Goal: Find specific page/section: Find specific page/section

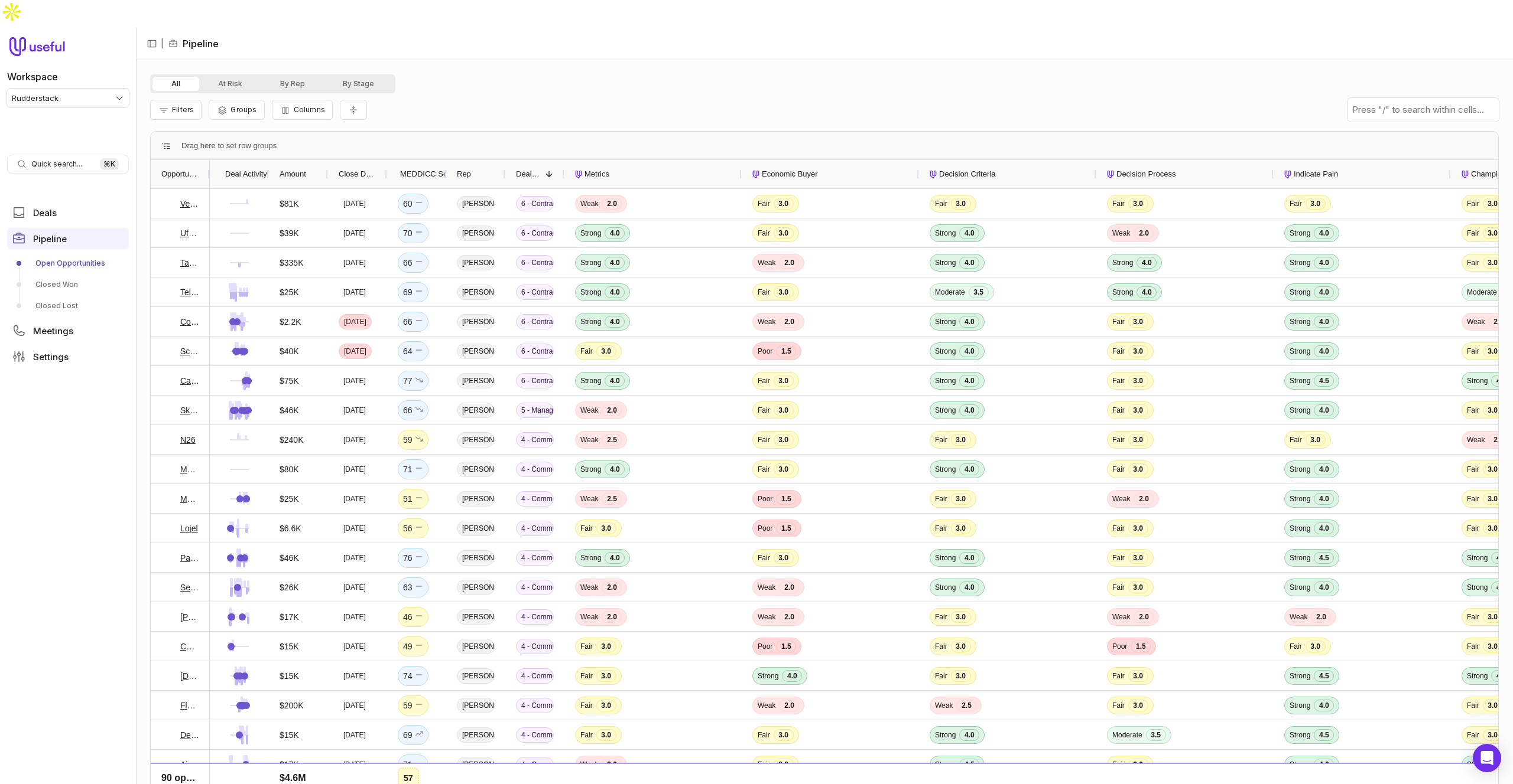
click at [535, 93] on div "Filters Groups Columns" at bounding box center [824, 109] width 1348 height 33
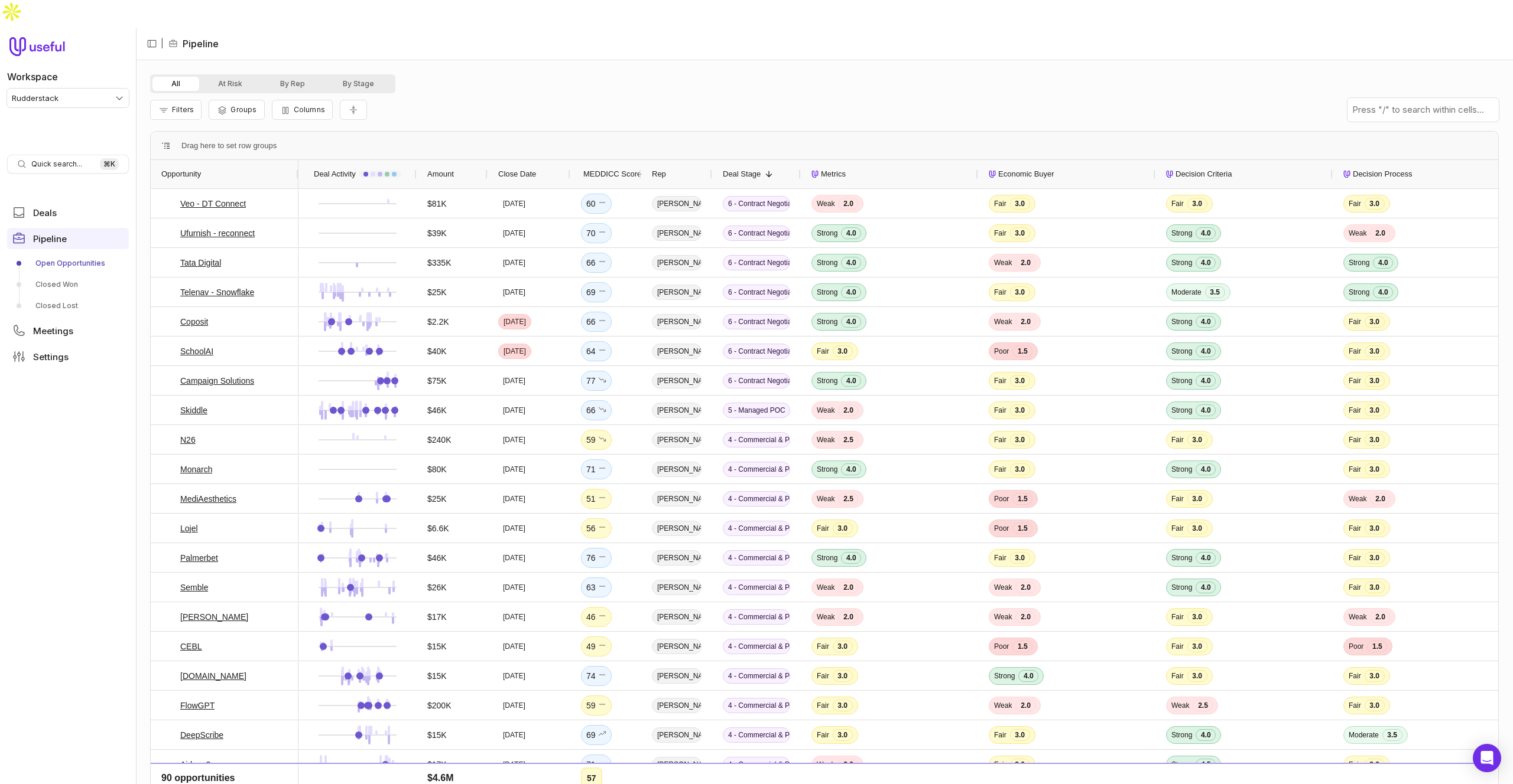
click at [840, 93] on div "Filters Groups Columns" at bounding box center [824, 109] width 1348 height 33
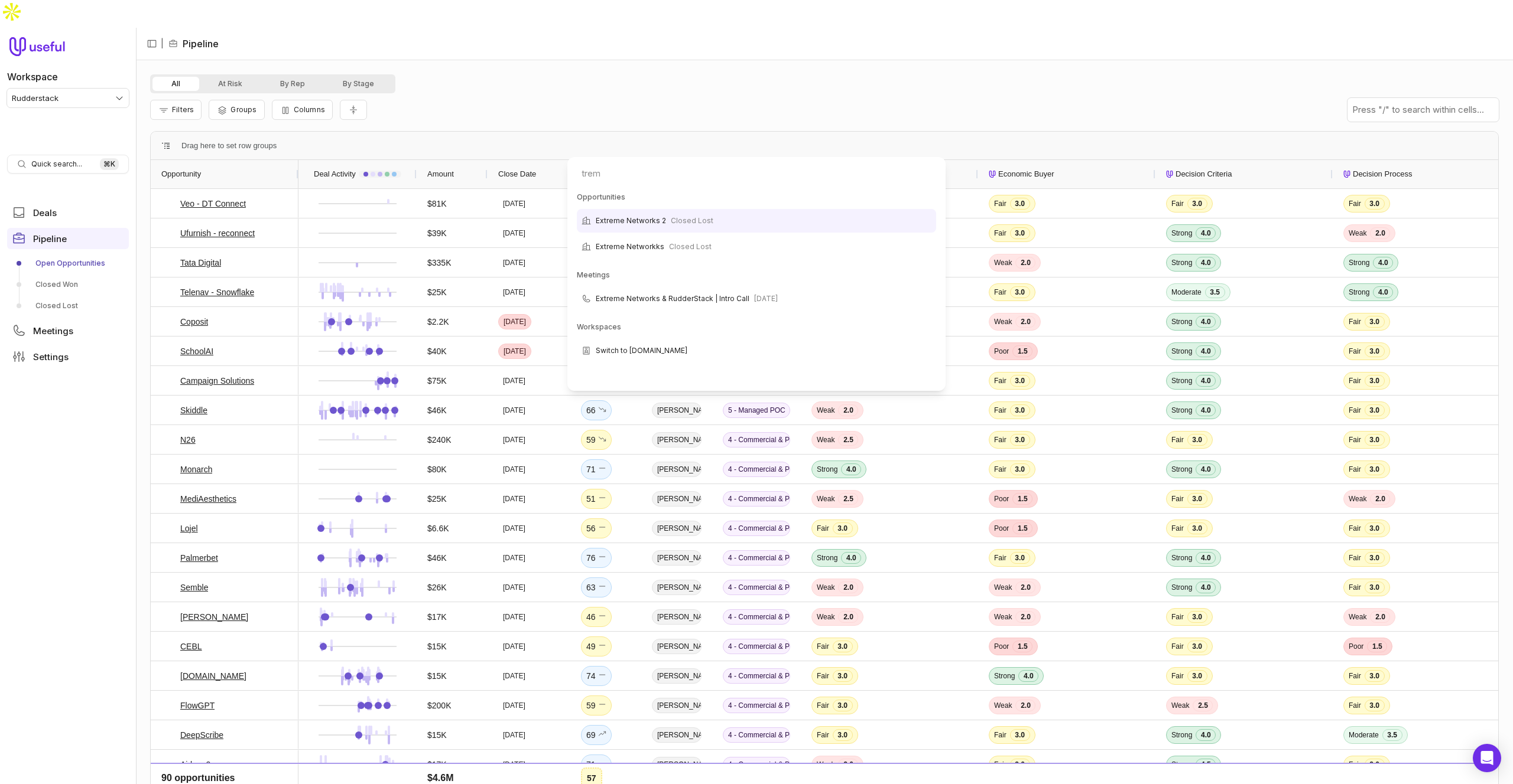
click at [789, 54] on html "Workspace Rudderstack Quick search... ⌘ K Deals Pipeline Open Opportunities Clo…" at bounding box center [756, 392] width 1513 height 784
